Goal: Transaction & Acquisition: Purchase product/service

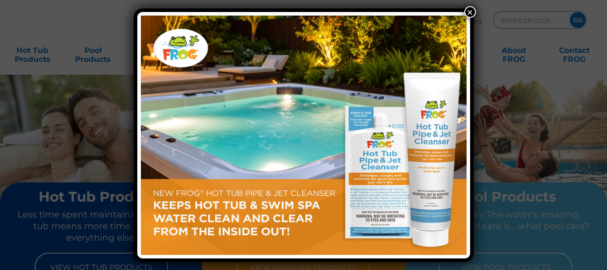
click at [38, 57] on div "×" at bounding box center [303, 135] width 607 height 270
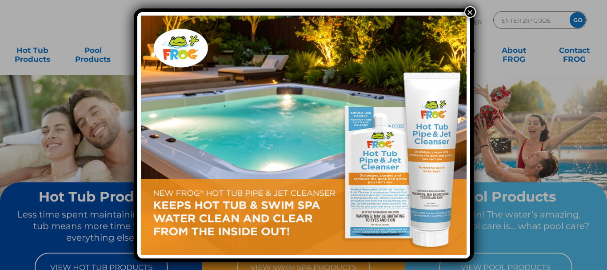
click at [468, 13] on button "×" at bounding box center [470, 12] width 12 height 12
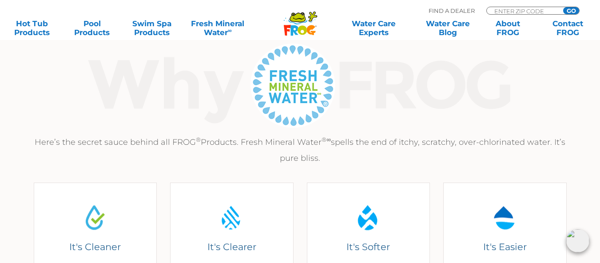
scroll to position [133, 0]
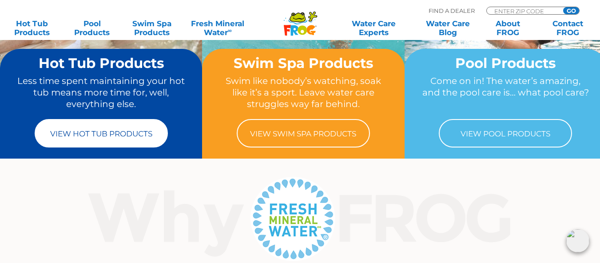
click at [134, 137] on link "View Hot Tub Products" at bounding box center [101, 133] width 133 height 28
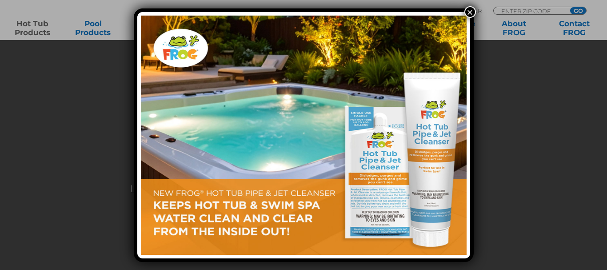
click at [470, 13] on button "×" at bounding box center [470, 12] width 12 height 12
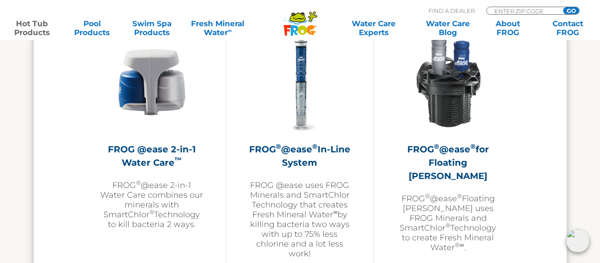
scroll to position [1332, 0]
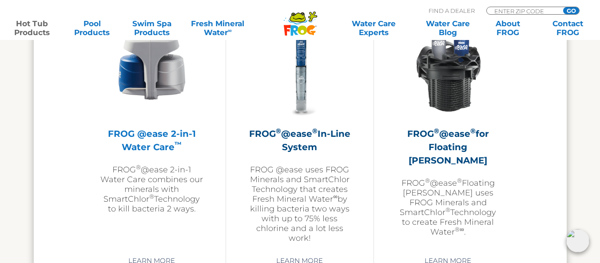
click at [187, 137] on h2 "FROG @ease 2-in-1 Water Care ™" at bounding box center [151, 140] width 103 height 27
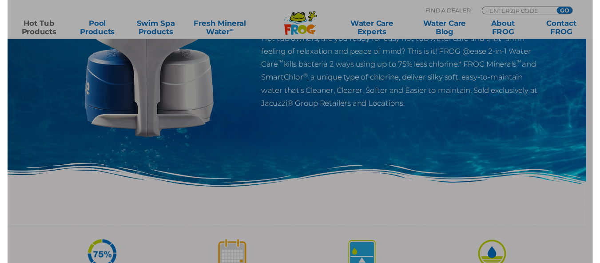
scroll to position [178, 0]
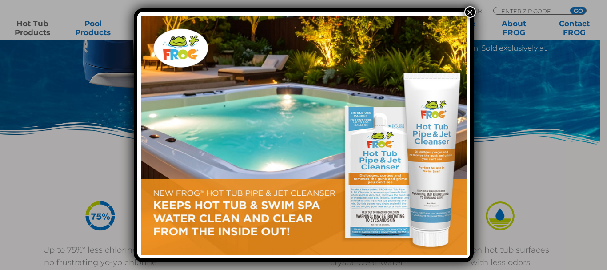
click at [468, 13] on button "×" at bounding box center [470, 12] width 12 height 12
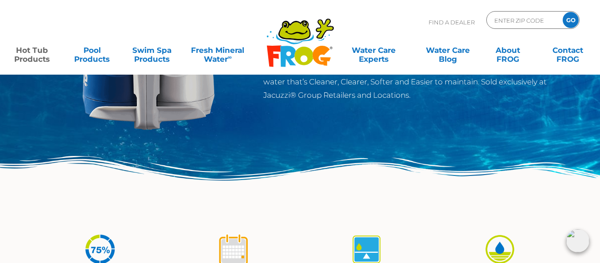
scroll to position [0, 0]
